Goal: Find specific page/section: Find specific page/section

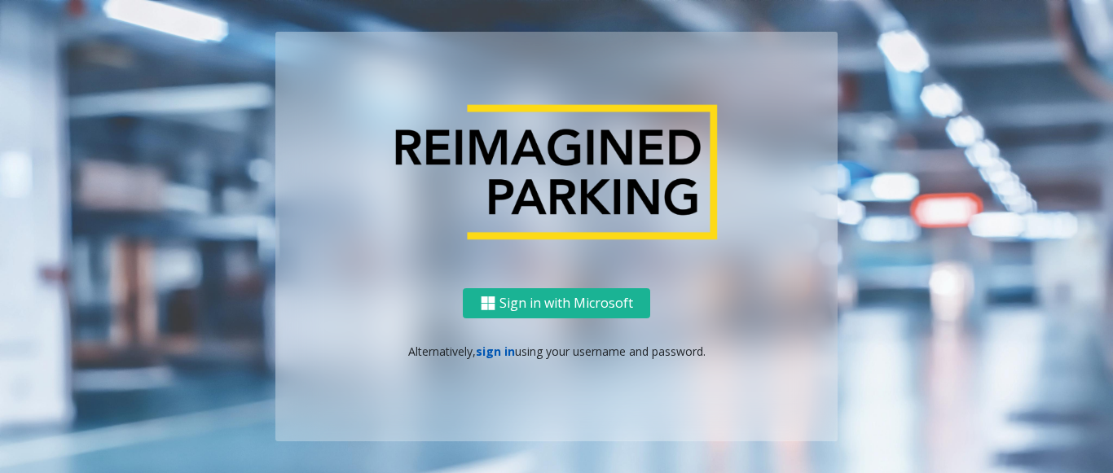
click at [484, 353] on link "sign in" at bounding box center [495, 351] width 39 height 15
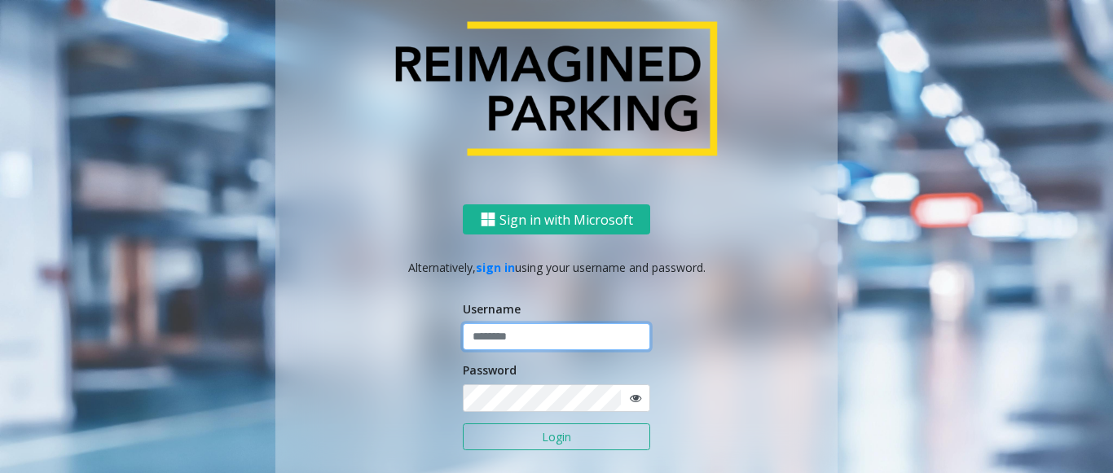
click at [475, 346] on input "text" at bounding box center [556, 337] width 187 height 28
type input "******"
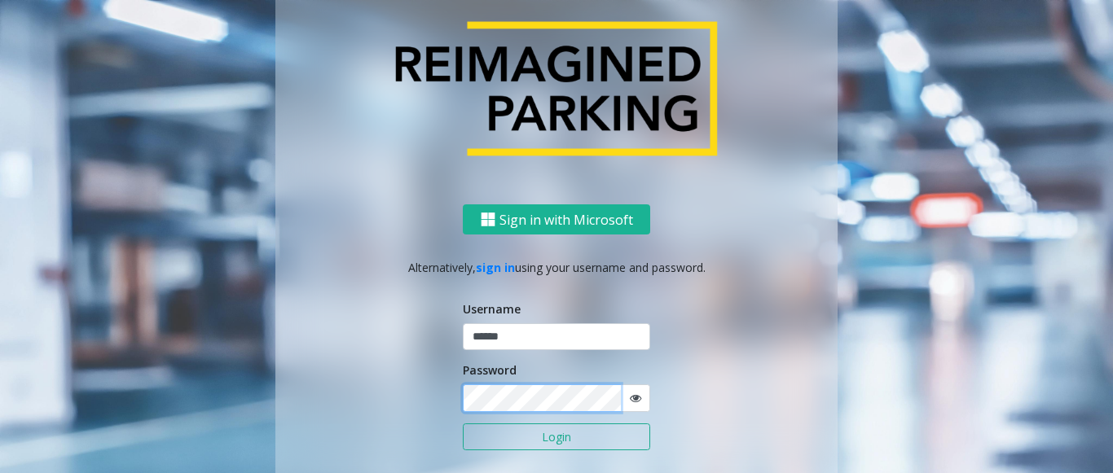
click at [463, 424] on button "Login" at bounding box center [556, 438] width 187 height 28
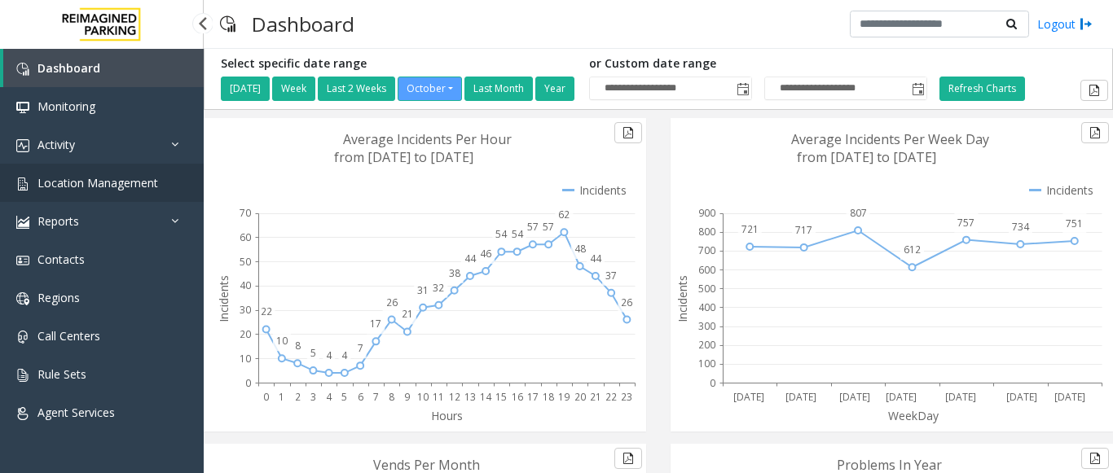
click at [135, 170] on link "Location Management" at bounding box center [102, 183] width 204 height 38
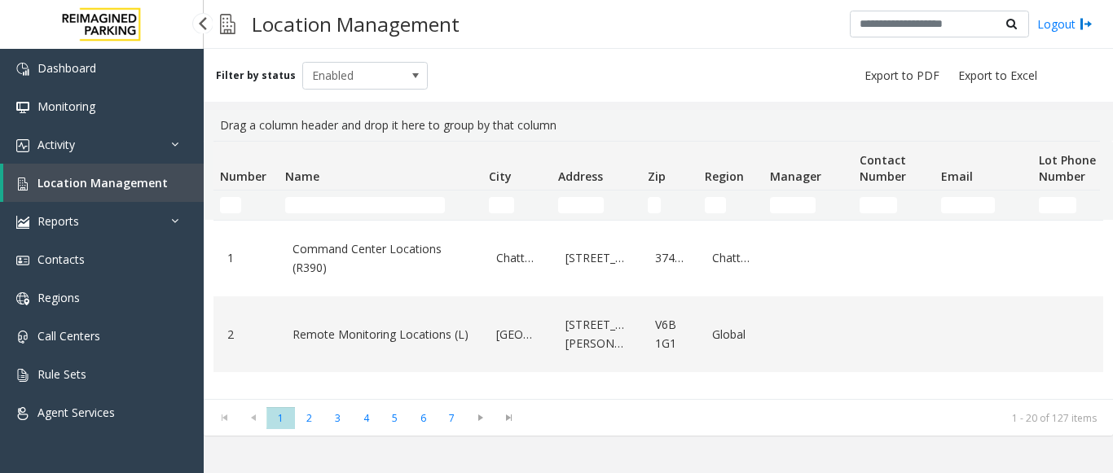
click at [133, 183] on span "Location Management" at bounding box center [102, 182] width 130 height 15
click at [305, 200] on input "Name Filter" at bounding box center [365, 205] width 160 height 16
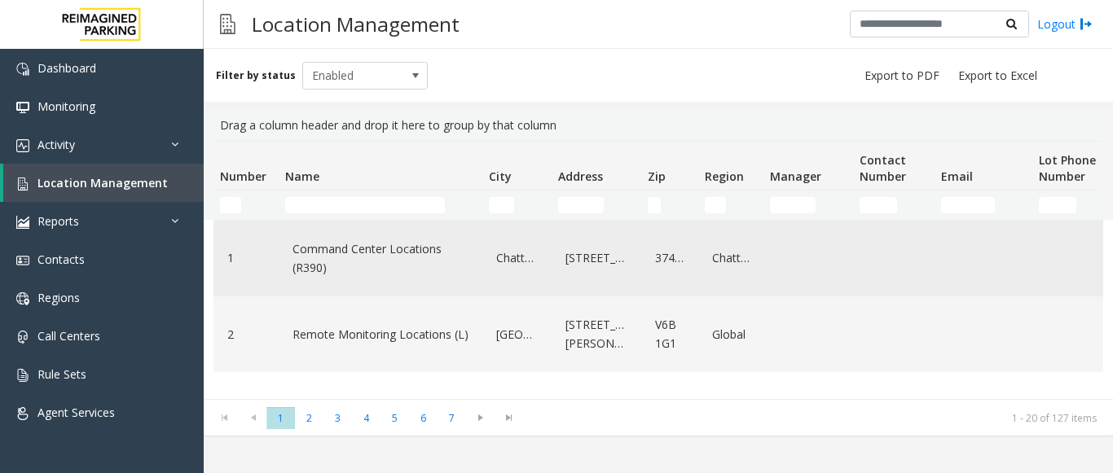
click at [333, 244] on link "Command Center Locations (R390)" at bounding box center [380, 258] width 184 height 45
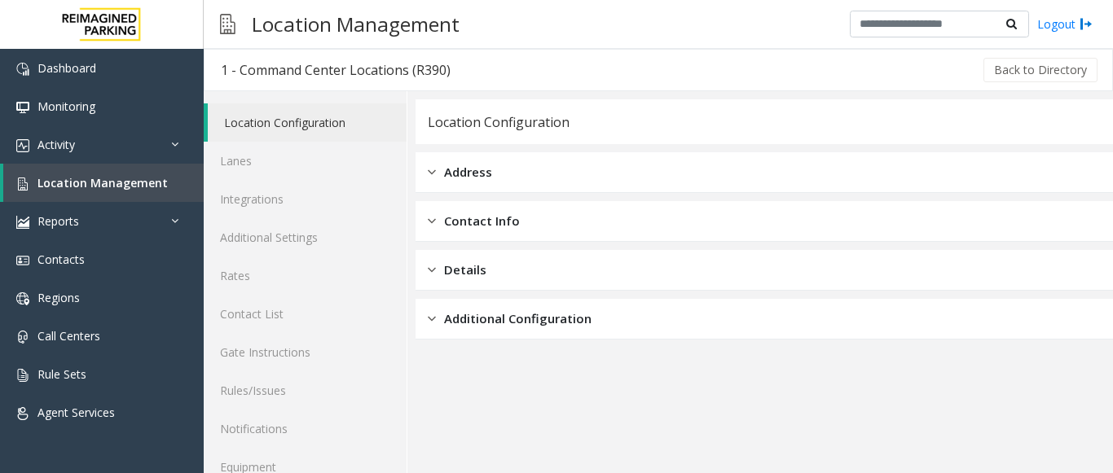
scroll to position [64, 0]
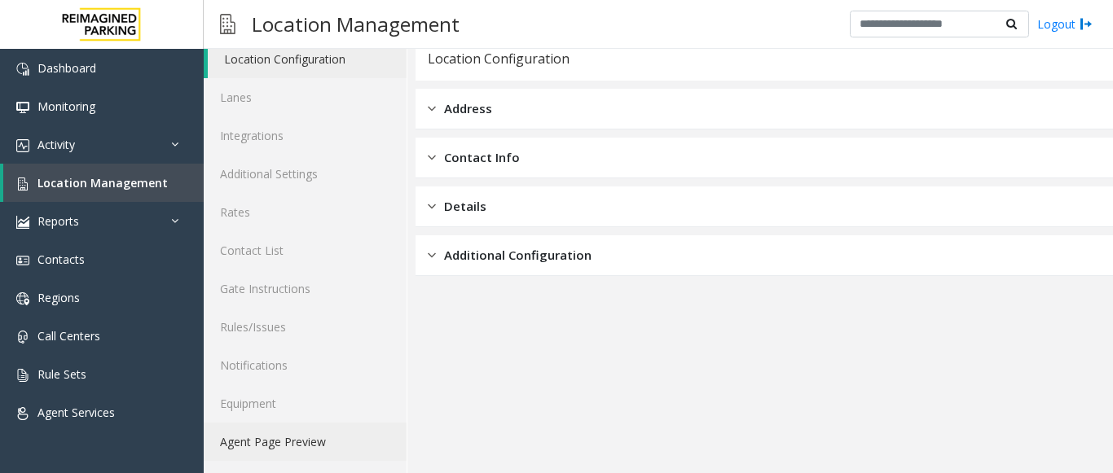
click at [239, 448] on link "Agent Page Preview" at bounding box center [305, 442] width 203 height 38
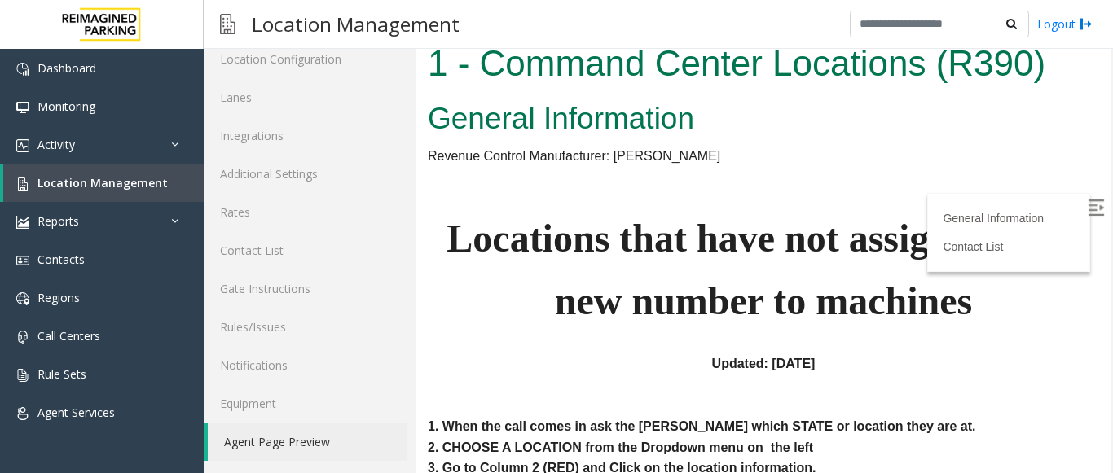
click at [1088, 200] on img at bounding box center [1096, 208] width 16 height 16
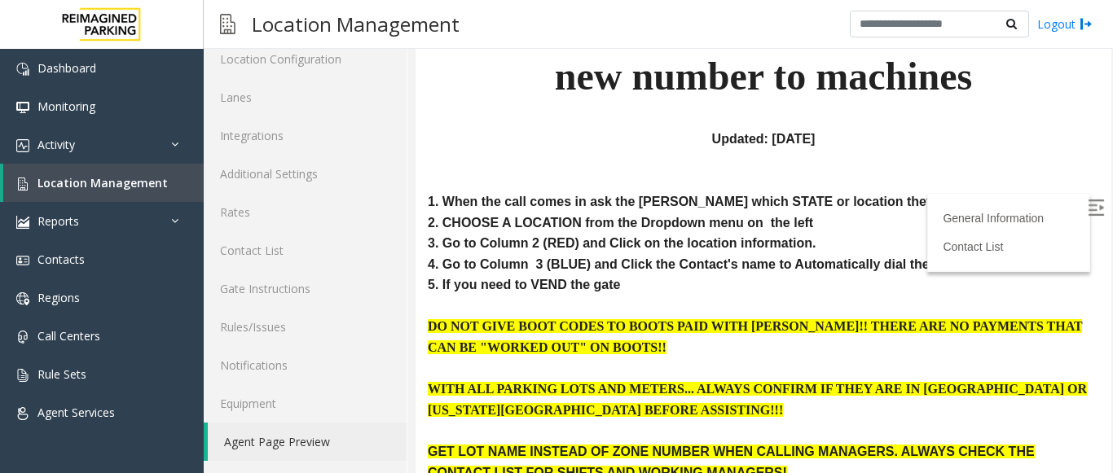
scroll to position [170, 0]
